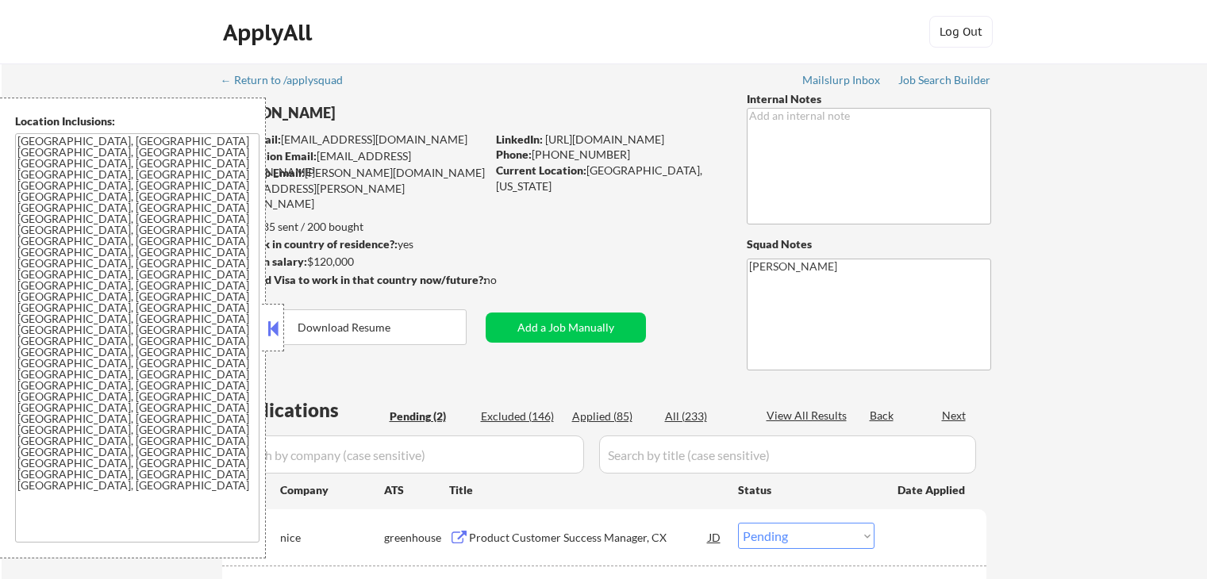
select select ""pending""
click at [271, 321] on button at bounding box center [272, 329] width 17 height 24
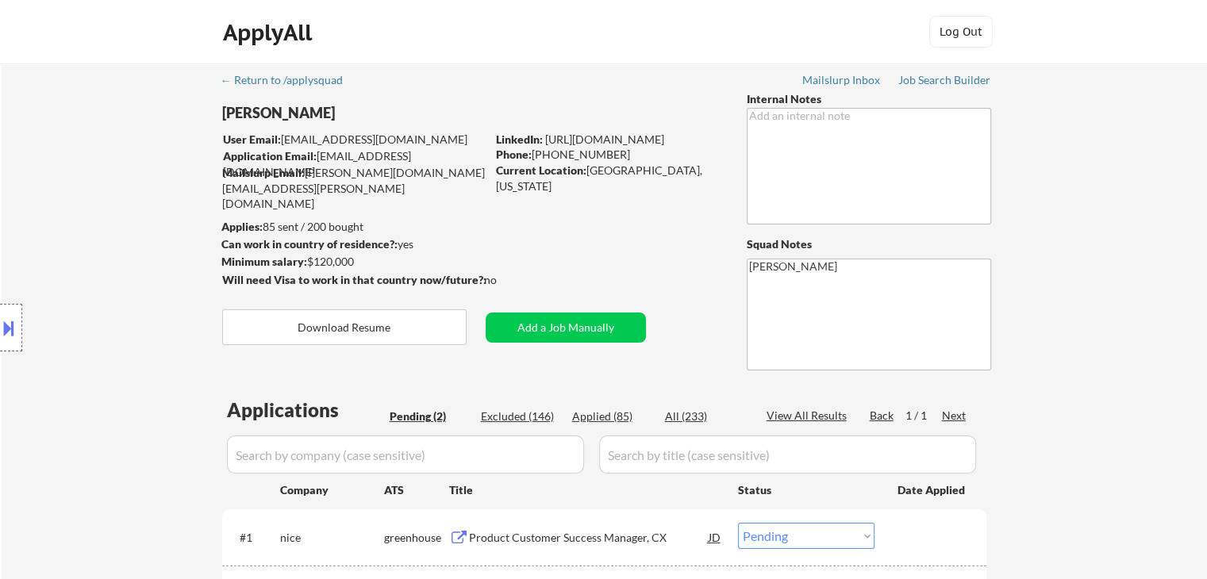
click at [149, 235] on div "Location Inclusions: [GEOGRAPHIC_DATA], [GEOGRAPHIC_DATA] [GEOGRAPHIC_DATA], [G…" at bounding box center [142, 328] width 284 height 461
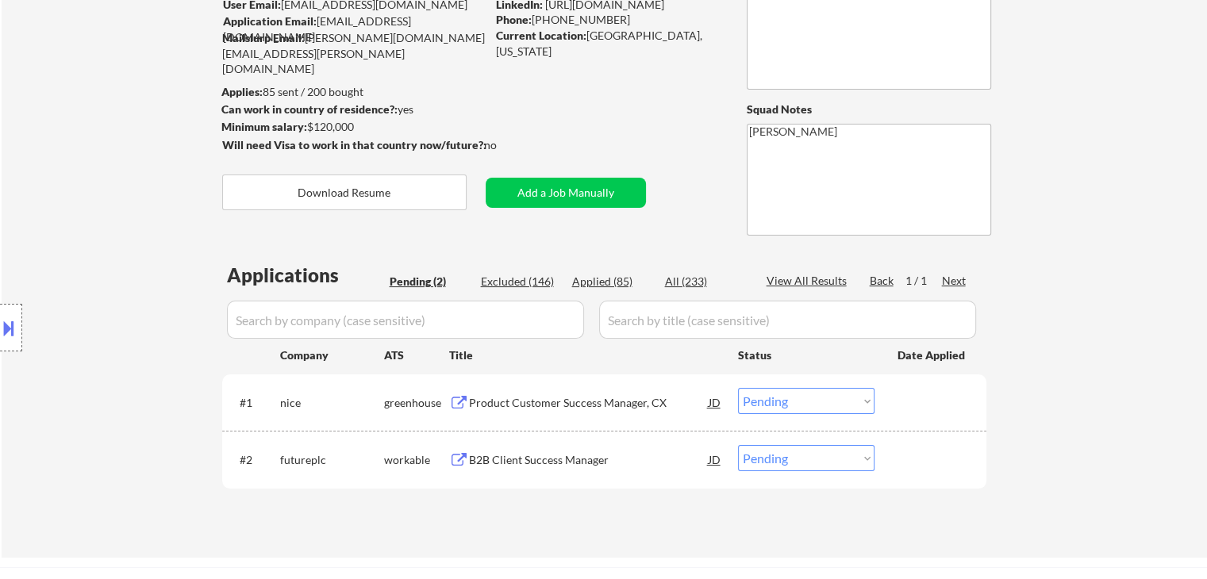
scroll to position [238, 0]
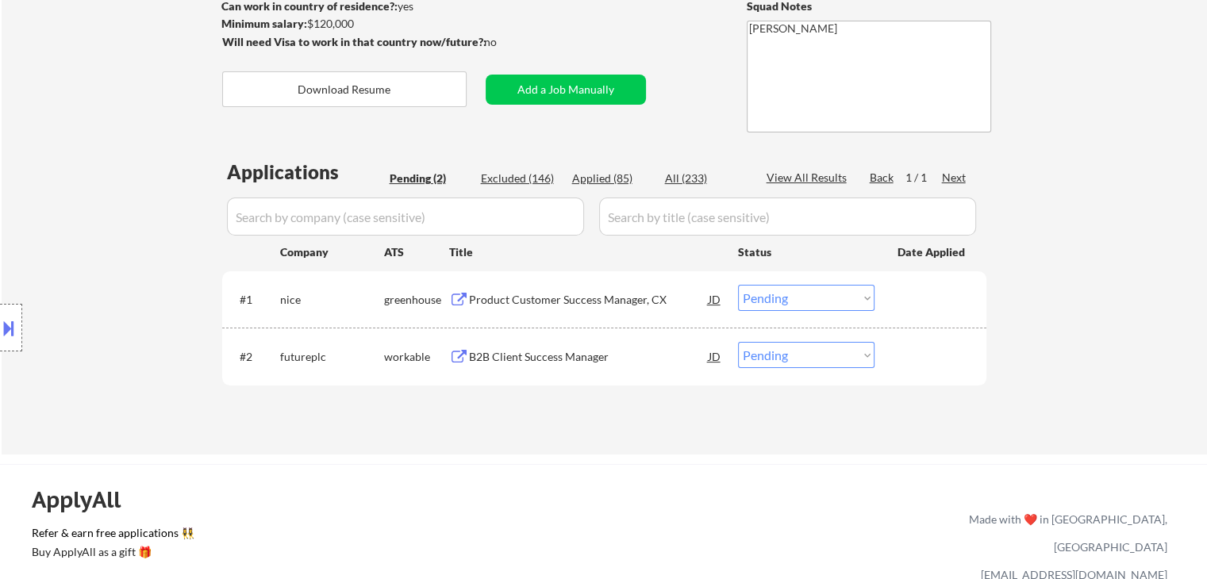
click at [107, 235] on div "Location Inclusions: [GEOGRAPHIC_DATA], [GEOGRAPHIC_DATA] [GEOGRAPHIC_DATA], [G…" at bounding box center [142, 328] width 284 height 461
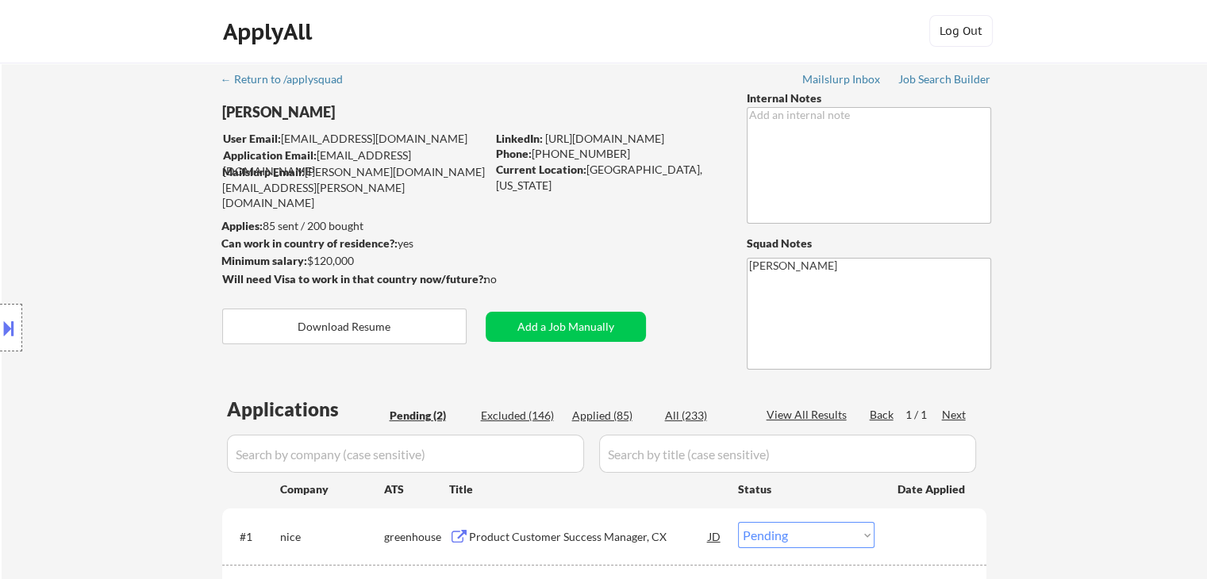
scroll to position [317, 0]
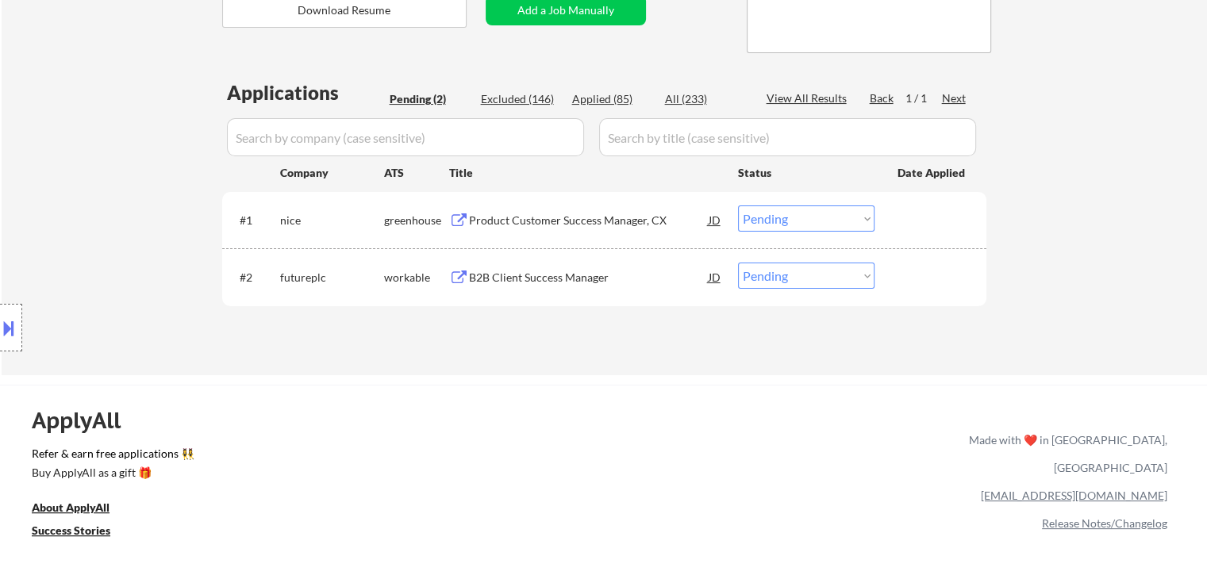
click at [144, 228] on div "Location Inclusions: [GEOGRAPHIC_DATA], [GEOGRAPHIC_DATA] [GEOGRAPHIC_DATA], [G…" at bounding box center [142, 328] width 284 height 461
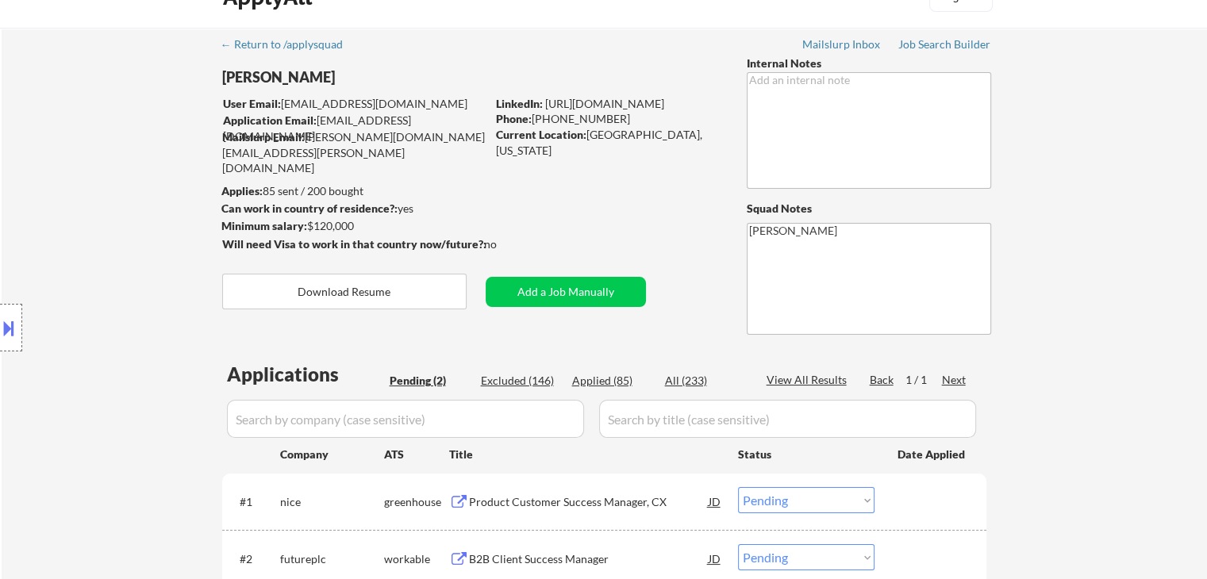
scroll to position [0, 0]
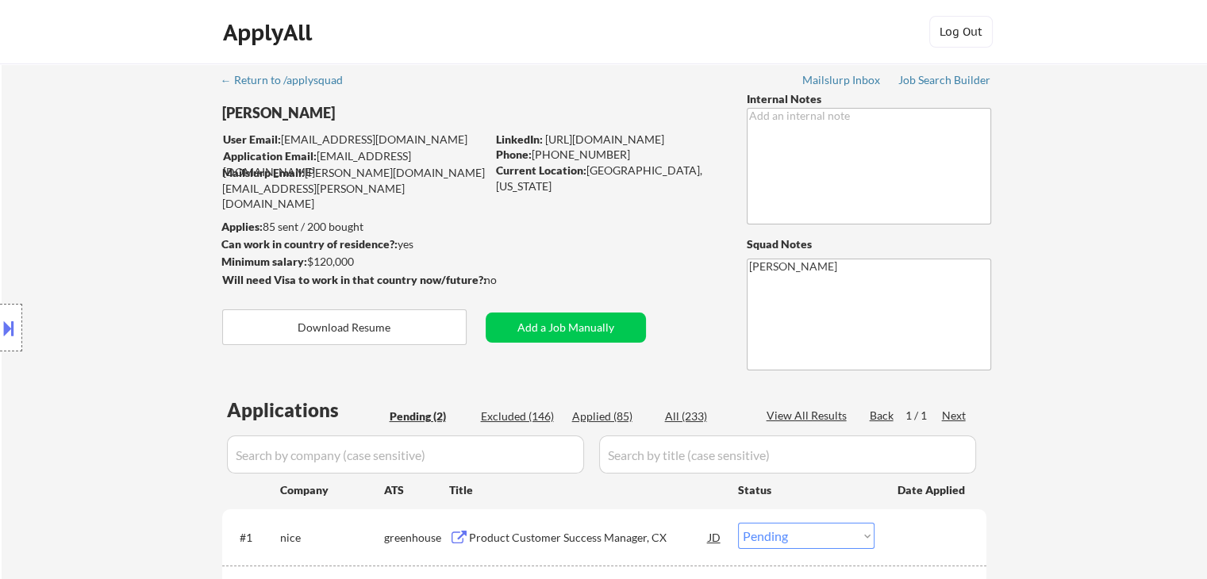
click at [102, 381] on div "Location Inclusions: [GEOGRAPHIC_DATA], [GEOGRAPHIC_DATA] [GEOGRAPHIC_DATA], [G…" at bounding box center [142, 328] width 284 height 461
click at [84, 340] on div "Location Inclusions: [GEOGRAPHIC_DATA], [GEOGRAPHIC_DATA] [GEOGRAPHIC_DATA], [G…" at bounding box center [142, 328] width 284 height 461
click at [116, 136] on div "Location Inclusions: [GEOGRAPHIC_DATA], [GEOGRAPHIC_DATA] [GEOGRAPHIC_DATA], [G…" at bounding box center [142, 328] width 284 height 461
click at [92, 179] on div "Location Inclusions: [GEOGRAPHIC_DATA], [GEOGRAPHIC_DATA] [GEOGRAPHIC_DATA], [G…" at bounding box center [142, 328] width 284 height 461
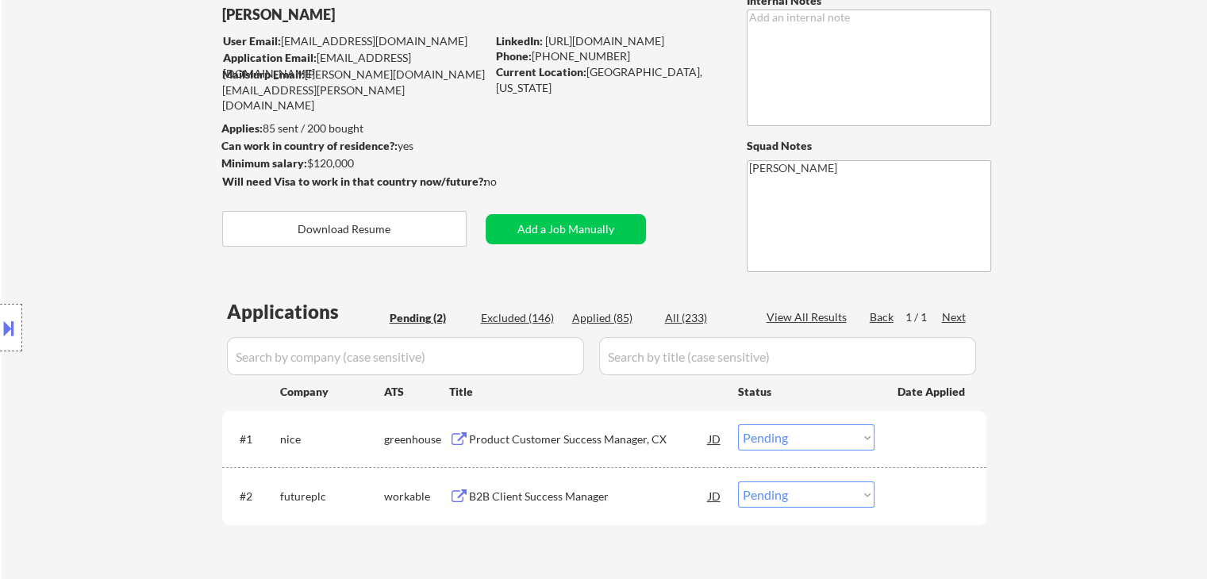
scroll to position [159, 0]
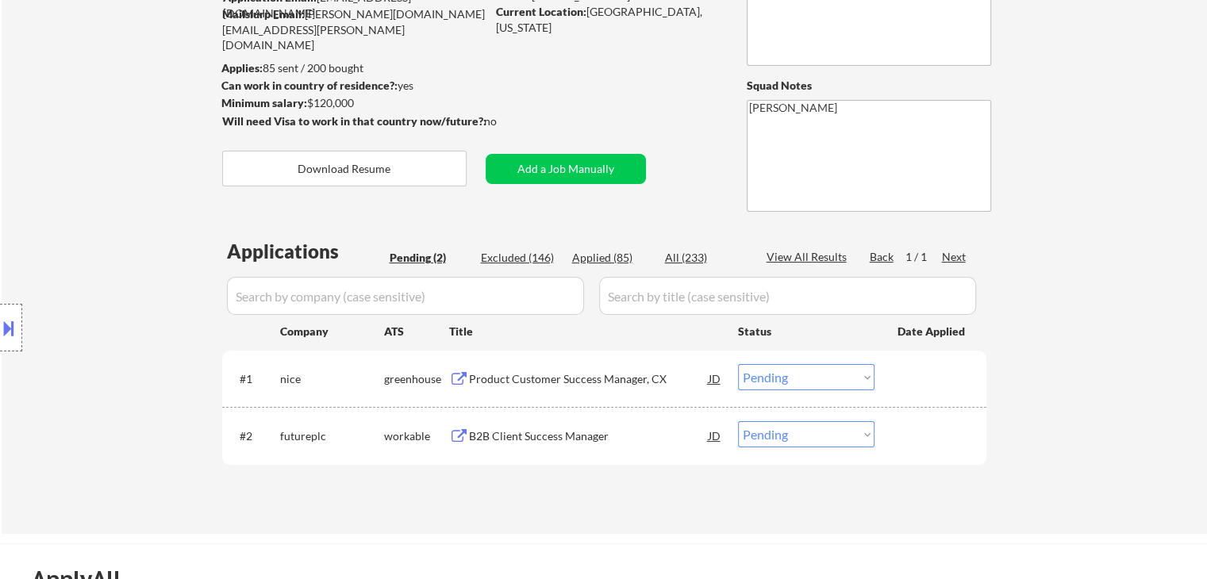
click at [89, 272] on div "Location Inclusions: [GEOGRAPHIC_DATA], [GEOGRAPHIC_DATA] [GEOGRAPHIC_DATA], [G…" at bounding box center [142, 328] width 284 height 461
click at [95, 270] on div "Location Inclusions: [GEOGRAPHIC_DATA], [GEOGRAPHIC_DATA] [GEOGRAPHIC_DATA], [G…" at bounding box center [142, 328] width 284 height 461
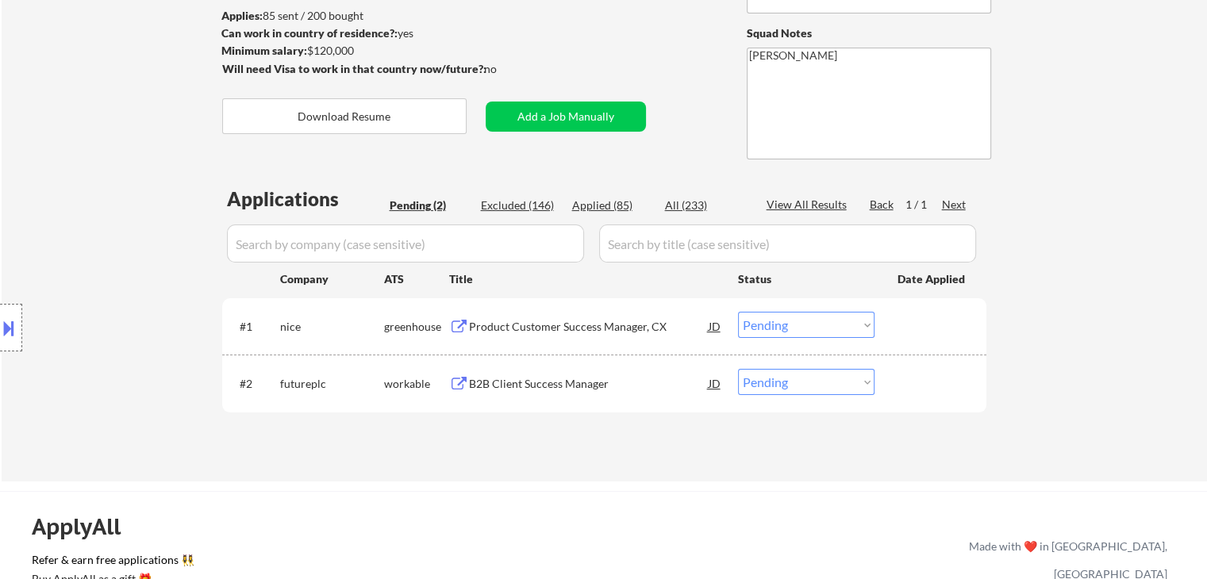
scroll to position [238, 0]
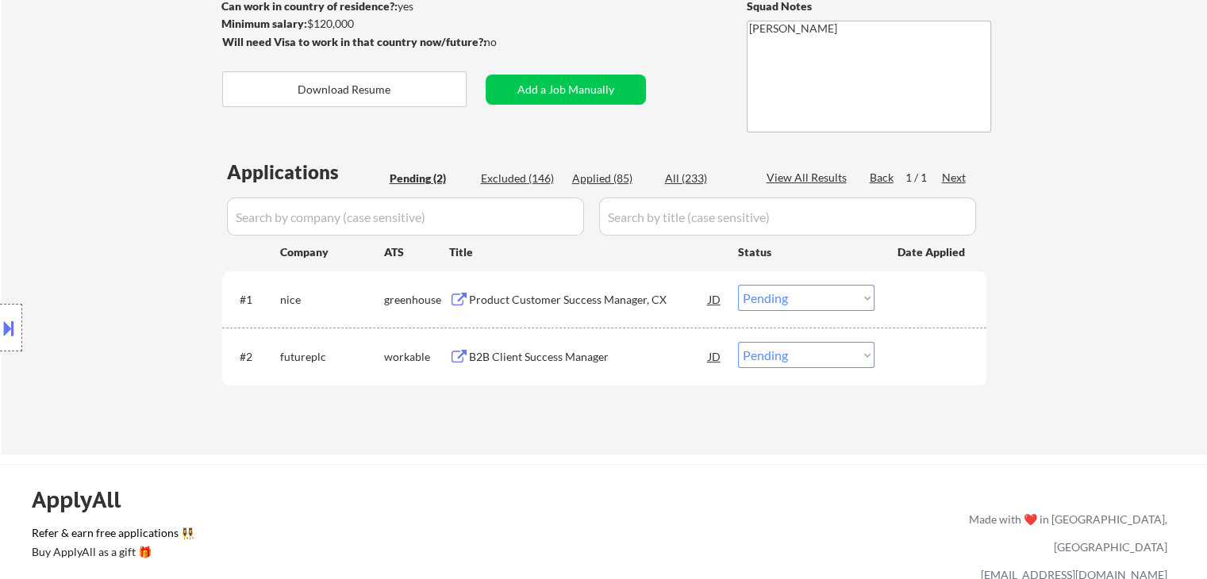
click at [108, 264] on div "Location Inclusions: [GEOGRAPHIC_DATA], [GEOGRAPHIC_DATA] [GEOGRAPHIC_DATA], [G…" at bounding box center [142, 328] width 284 height 461
click at [552, 300] on div "Product Customer Success Manager, CX" at bounding box center [589, 300] width 240 height 16
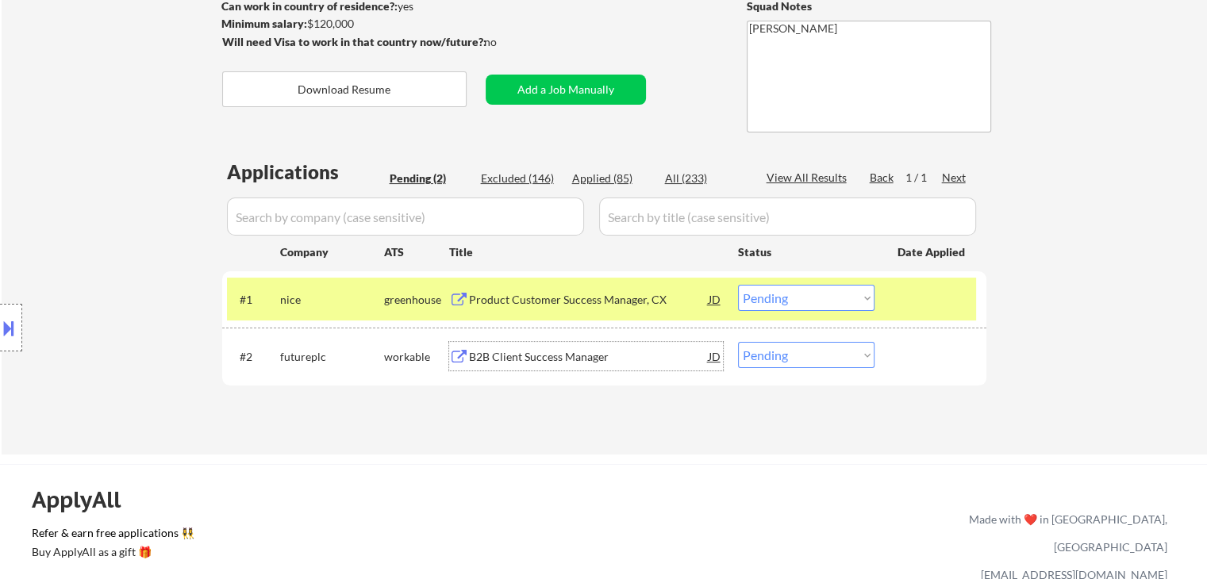
drag, startPoint x: 550, startPoint y: 350, endPoint x: 547, endPoint y: 340, distance: 9.8
click at [549, 350] on div "B2B Client Success Manager" at bounding box center [589, 357] width 240 height 16
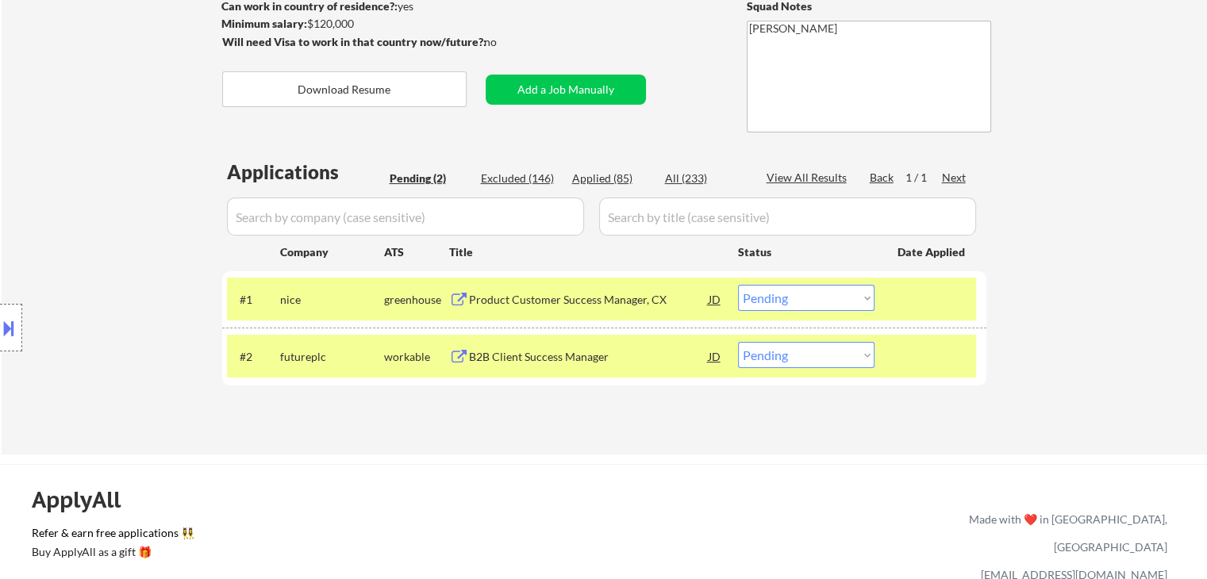
click at [758, 302] on select "Choose an option... Pending Applied Excluded (Questions) Excluded (Expired) Exc…" at bounding box center [806, 298] width 136 height 26
click at [738, 285] on select "Choose an option... Pending Applied Excluded (Questions) Excluded (Expired) Exc…" at bounding box center [806, 298] width 136 height 26
select select ""pending""
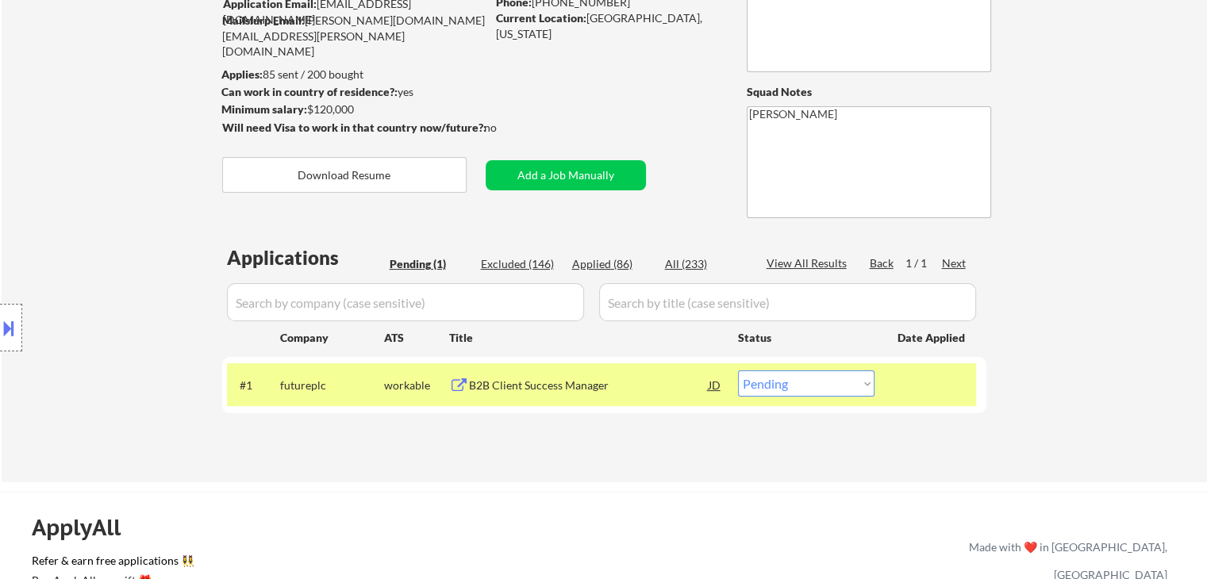
scroll to position [79, 0]
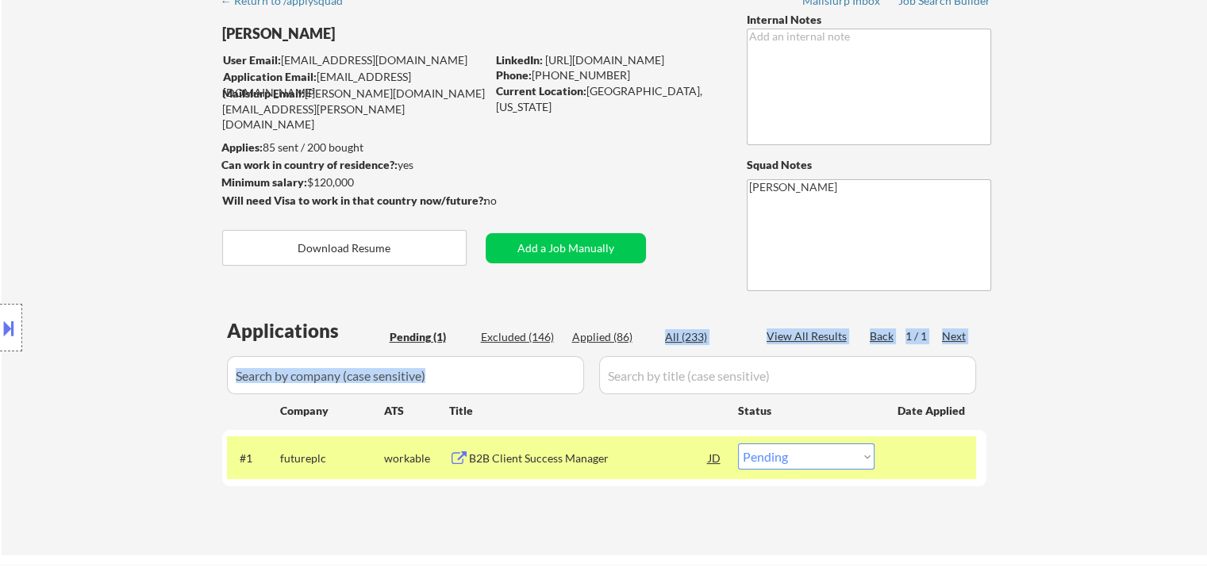
click at [617, 346] on div "Applications Pending (1) Excluded (146) Applied (86) All (233) View All Results…" at bounding box center [604, 421] width 764 height 208
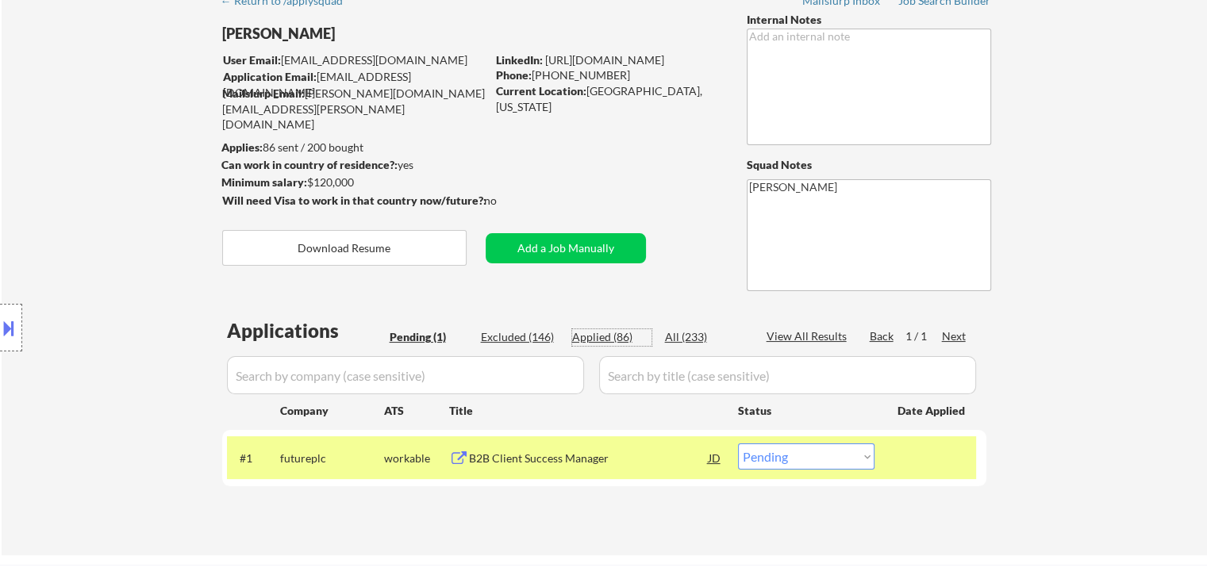
click at [152, 250] on div "Location Inclusions: [GEOGRAPHIC_DATA], [GEOGRAPHIC_DATA] [GEOGRAPHIC_DATA], [G…" at bounding box center [142, 328] width 284 height 461
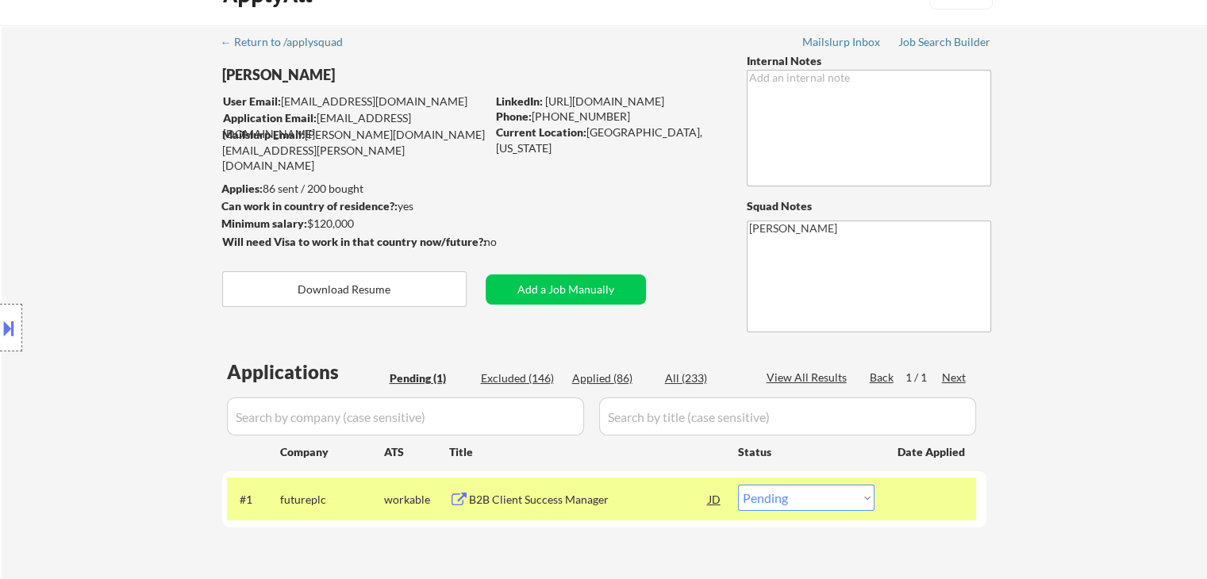
scroll to position [0, 0]
